Goal: Find specific page/section: Find specific page/section

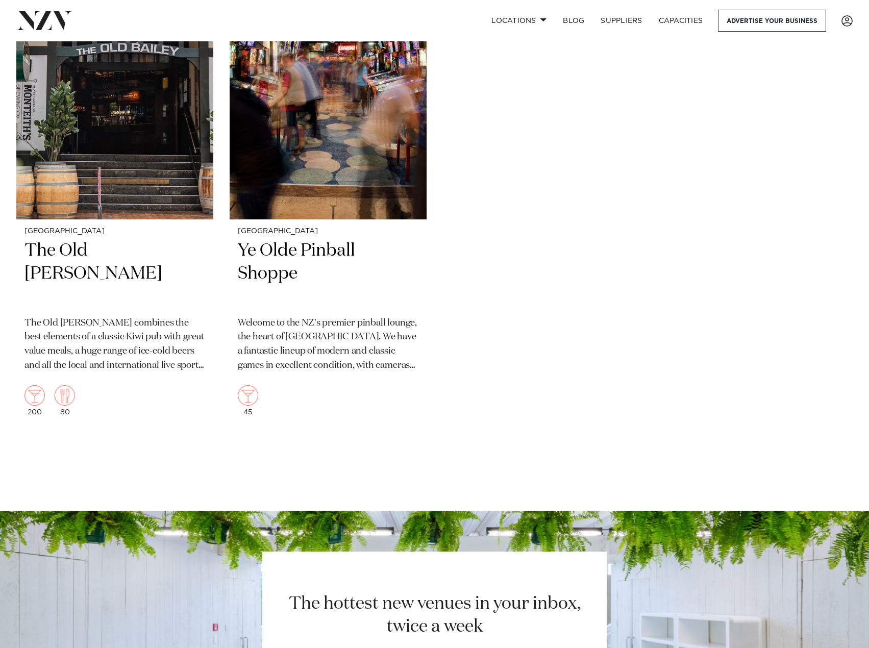
scroll to position [4594, 0]
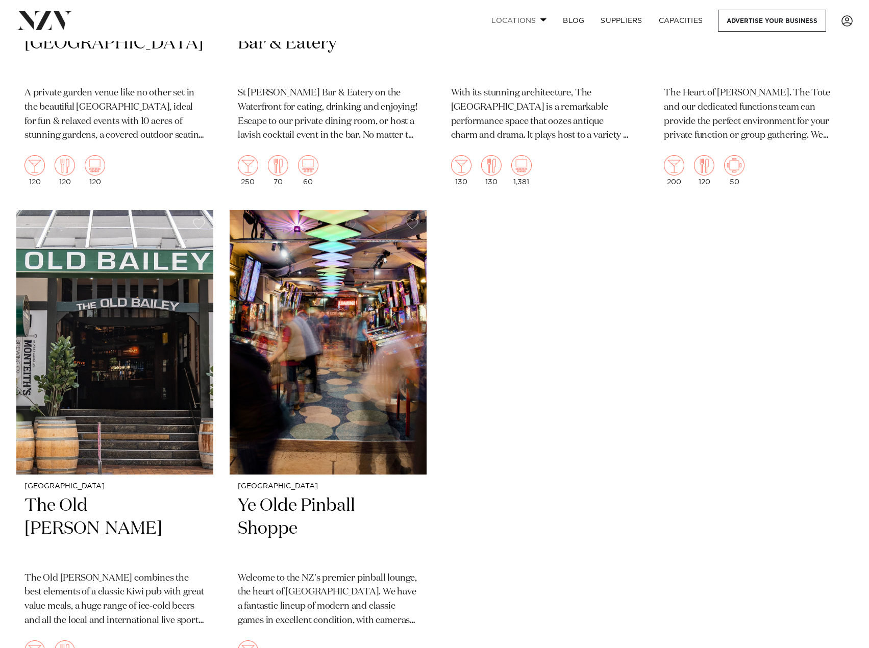
click at [544, 17] on link "Locations" at bounding box center [518, 21] width 71 height 22
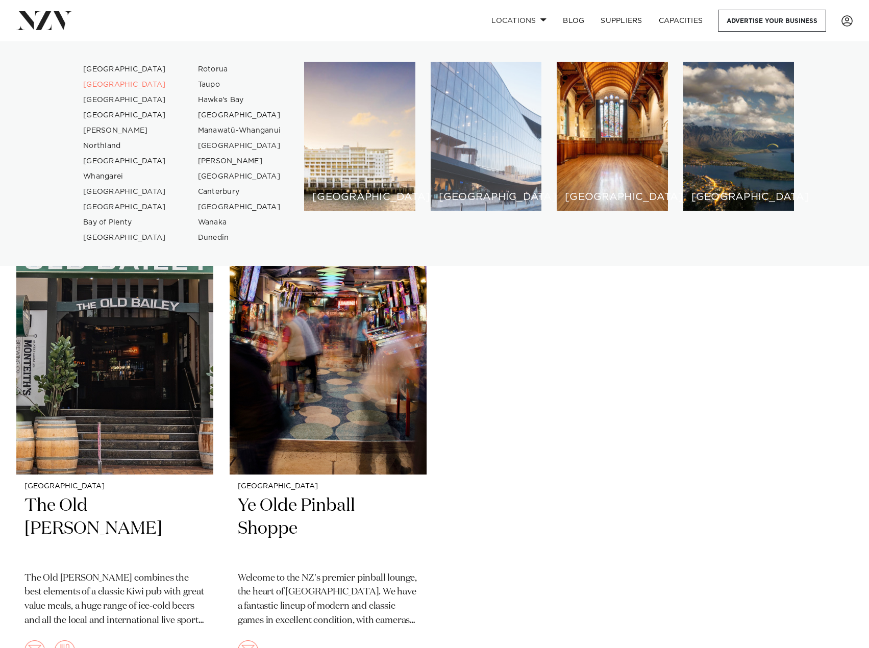
click at [471, 134] on div "[GEOGRAPHIC_DATA]" at bounding box center [486, 136] width 111 height 149
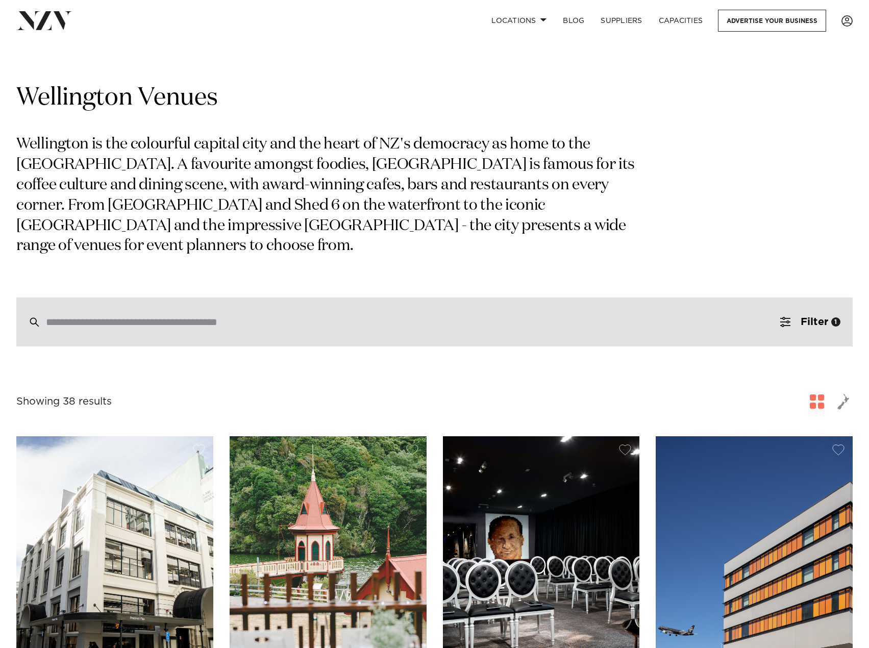
click at [204, 307] on div at bounding box center [434, 322] width 837 height 49
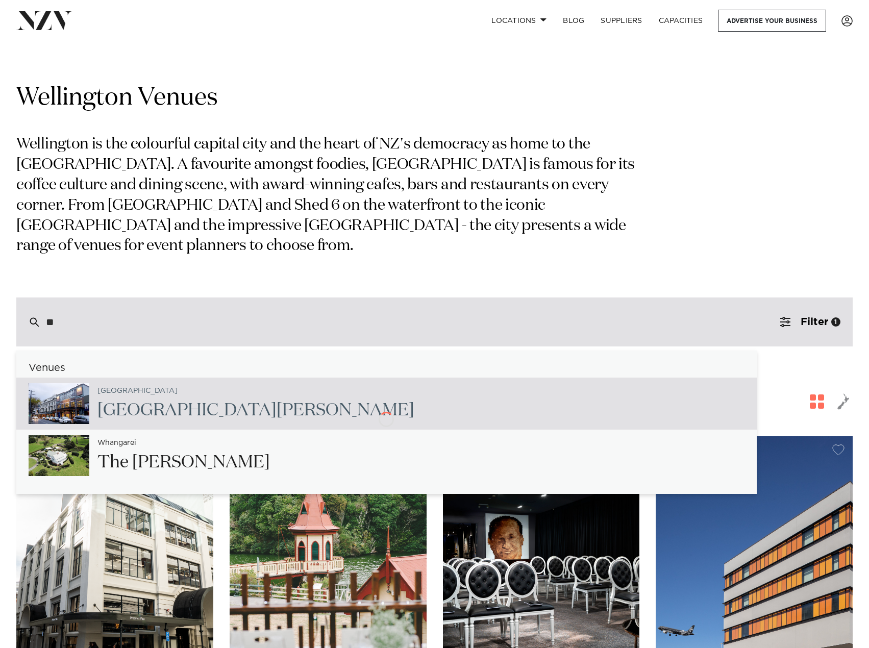
type input "*"
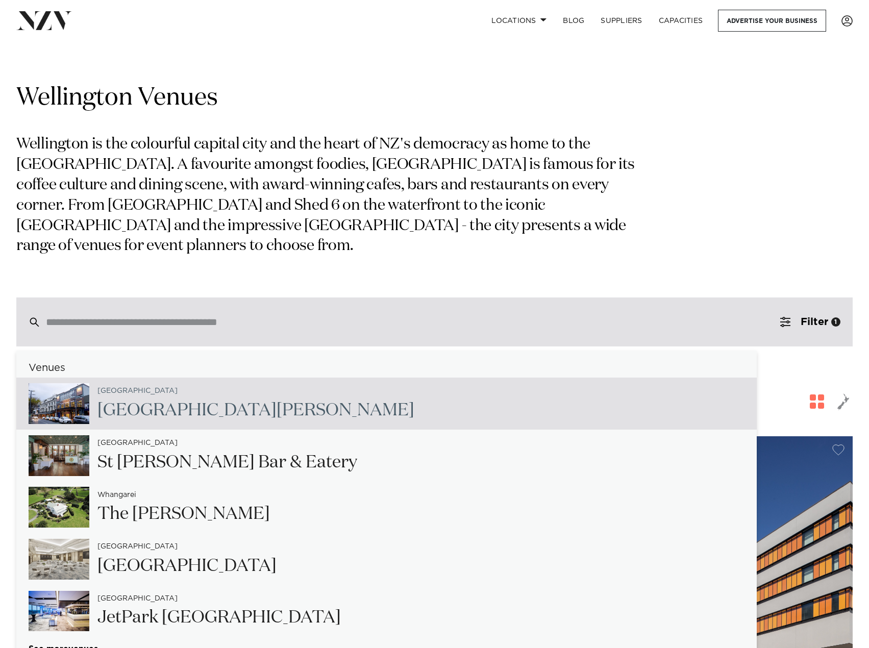
click at [281, 320] on input "search" at bounding box center [413, 321] width 734 height 11
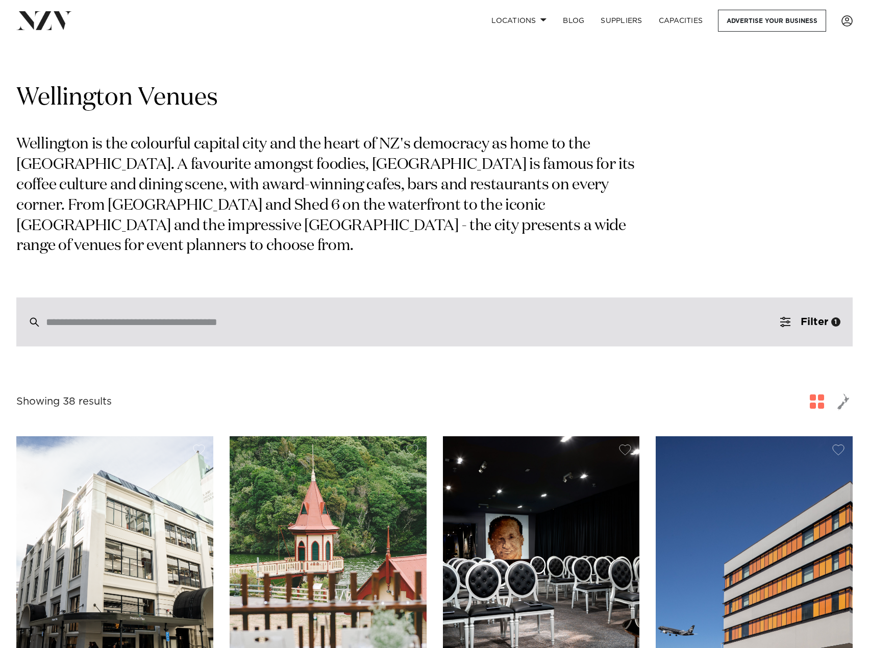
click at [281, 324] on input "search" at bounding box center [413, 321] width 734 height 11
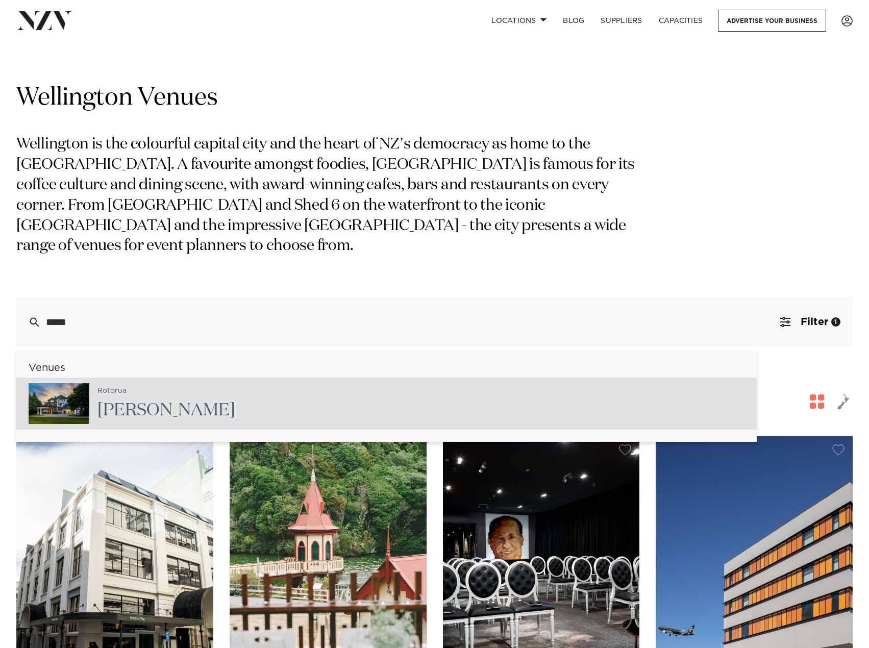
type input "*****"
